Goal: Information Seeking & Learning: Learn about a topic

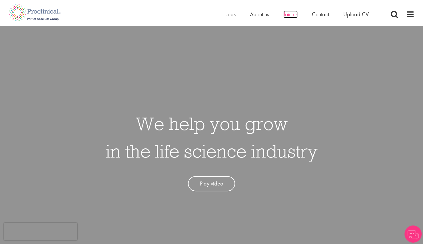
click at [288, 16] on span "Join us" at bounding box center [290, 14] width 14 height 7
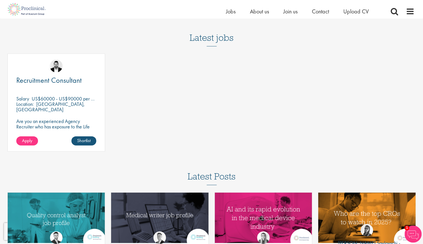
scroll to position [714, 0]
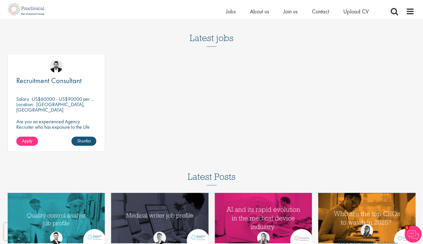
click at [43, 76] on div "Recruitment Consultant Salary US$60000 - US$90000 per annum Location: San Diego…" at bounding box center [56, 103] width 98 height 98
click at [43, 79] on span "Recruitment Consultant" at bounding box center [48, 81] width 65 height 10
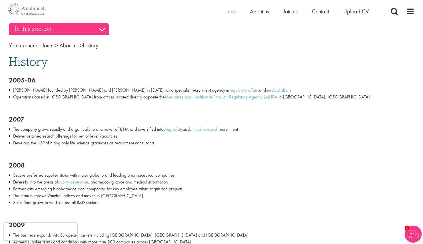
click at [100, 25] on h3 "In this section" at bounding box center [59, 29] width 100 height 12
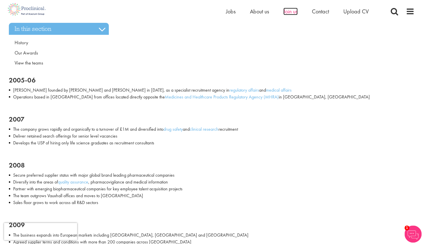
click at [290, 9] on span "Join us" at bounding box center [290, 11] width 14 height 7
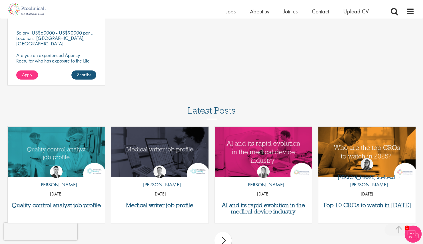
scroll to position [885, 0]
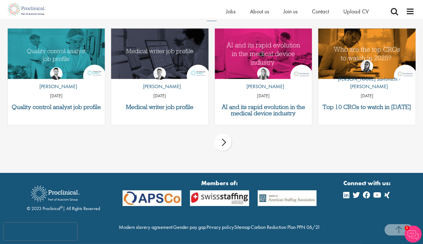
click at [227, 141] on div "next" at bounding box center [223, 142] width 17 height 17
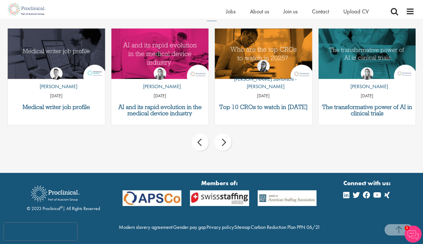
click at [227, 141] on div "next" at bounding box center [223, 142] width 17 height 17
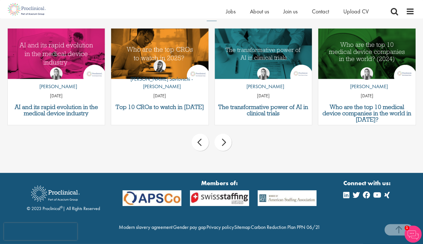
click at [227, 141] on div "next" at bounding box center [223, 142] width 17 height 17
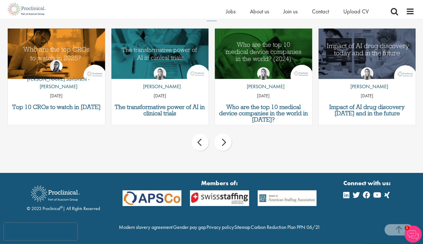
click at [227, 141] on div "next" at bounding box center [223, 142] width 17 height 17
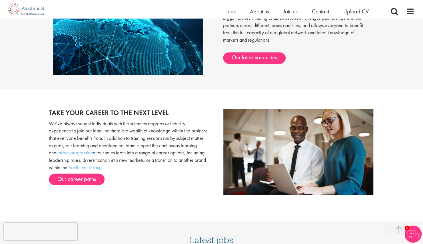
scroll to position [343, 0]
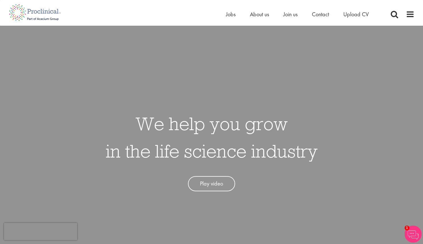
click at [299, 13] on ul "Home Jobs About us Join us Contact Upload CV" at bounding box center [304, 14] width 157 height 9
click at [294, 13] on span "Join us" at bounding box center [290, 14] width 14 height 7
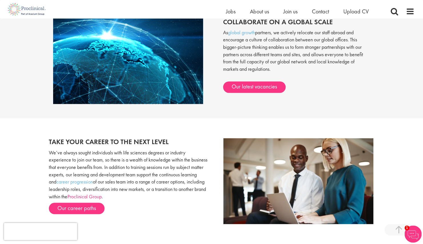
scroll to position [514, 0]
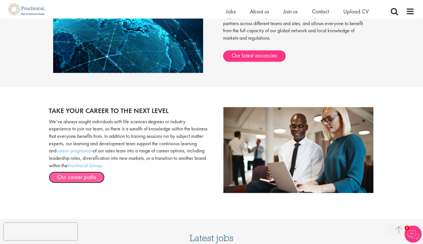
click at [94, 174] on link "Our career paths" at bounding box center [77, 177] width 56 height 11
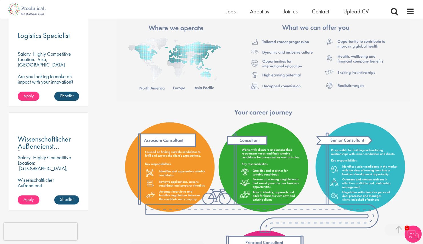
scroll to position [257, 0]
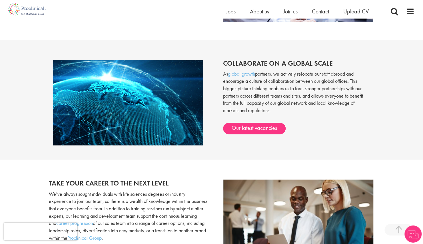
scroll to position [628, 0]
